Goal: Information Seeking & Learning: Learn about a topic

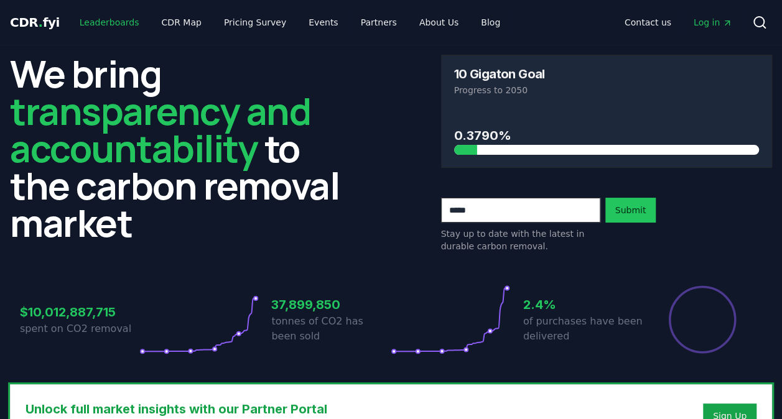
click at [98, 17] on link "Leaderboards" at bounding box center [110, 22] width 80 height 22
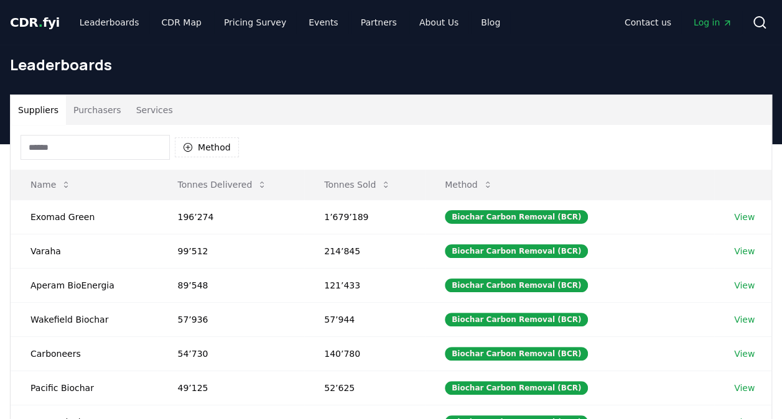
click at [102, 139] on input at bounding box center [95, 147] width 149 height 25
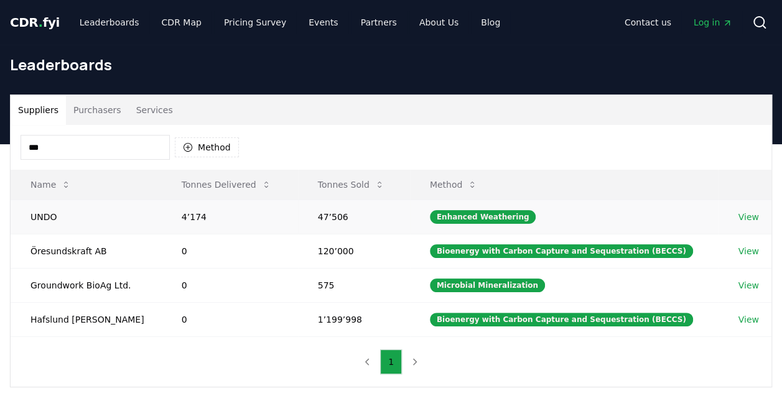
type input "***"
click at [732, 220] on td "View" at bounding box center [744, 217] width 53 height 34
click at [738, 212] on link "View" at bounding box center [748, 217] width 21 height 12
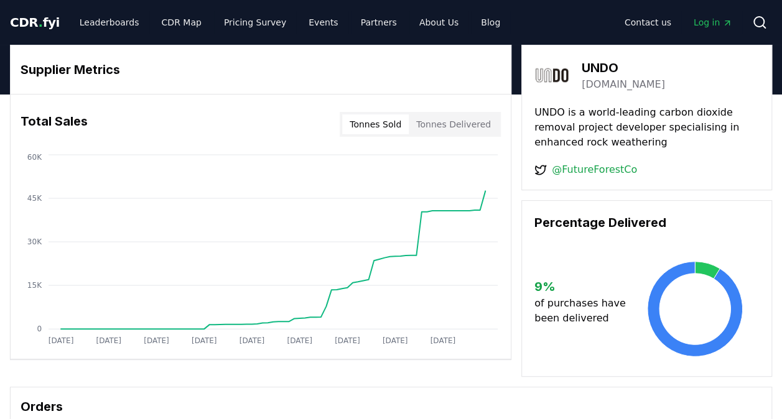
click at [378, 125] on button "Tonnes Sold" at bounding box center [375, 124] width 67 height 20
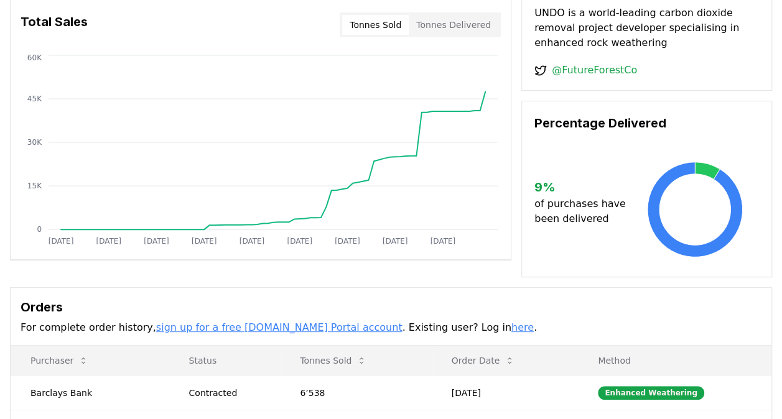
scroll to position [99, 0]
